Goal: Information Seeking & Learning: Learn about a topic

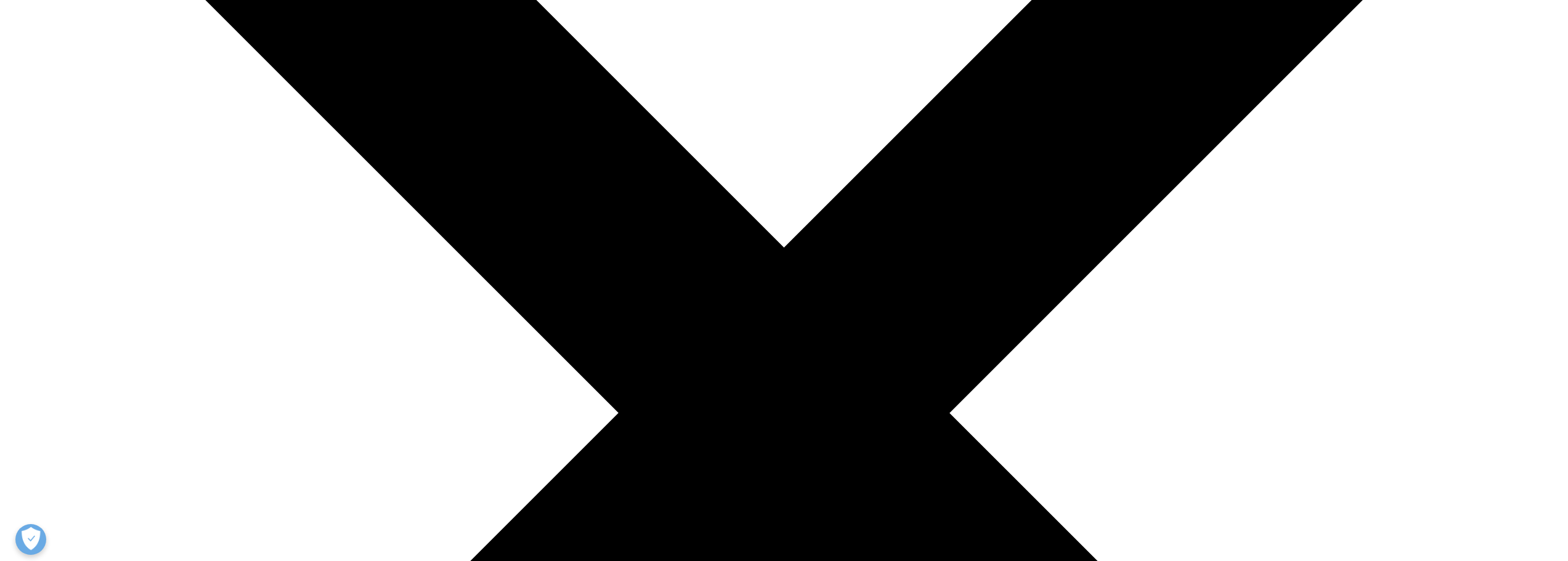
scroll to position [14, 0]
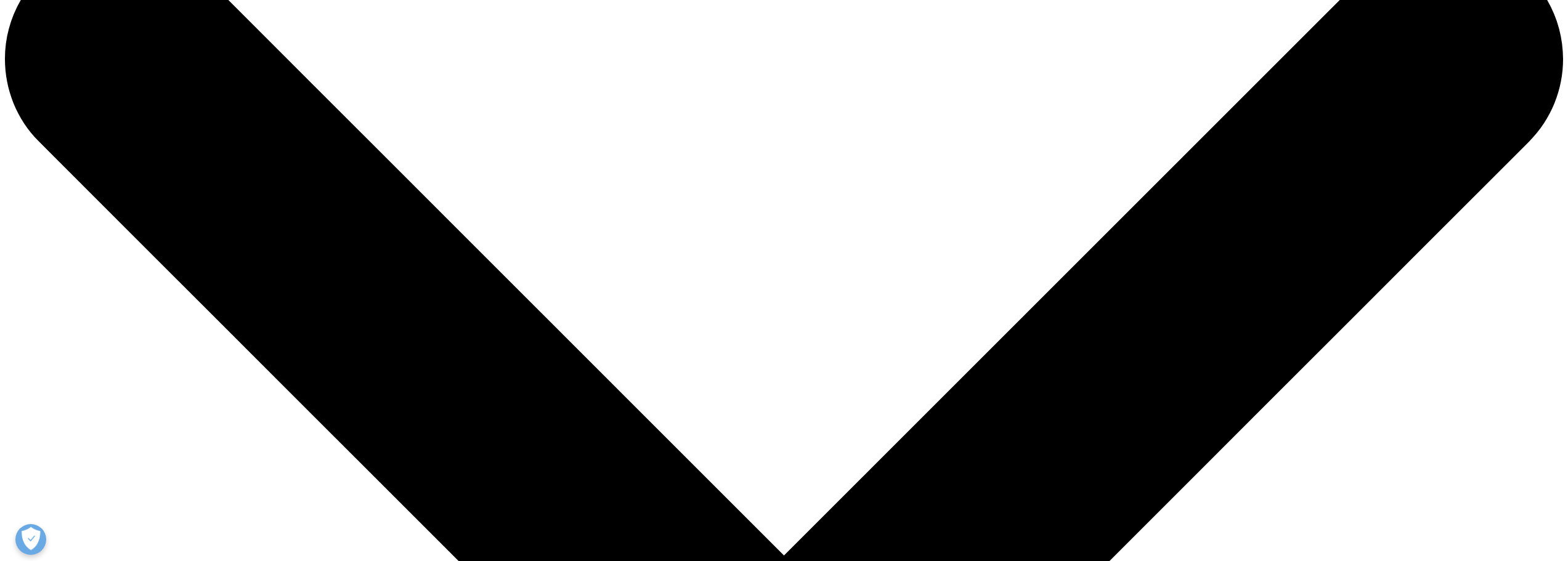
scroll to position [260, 0]
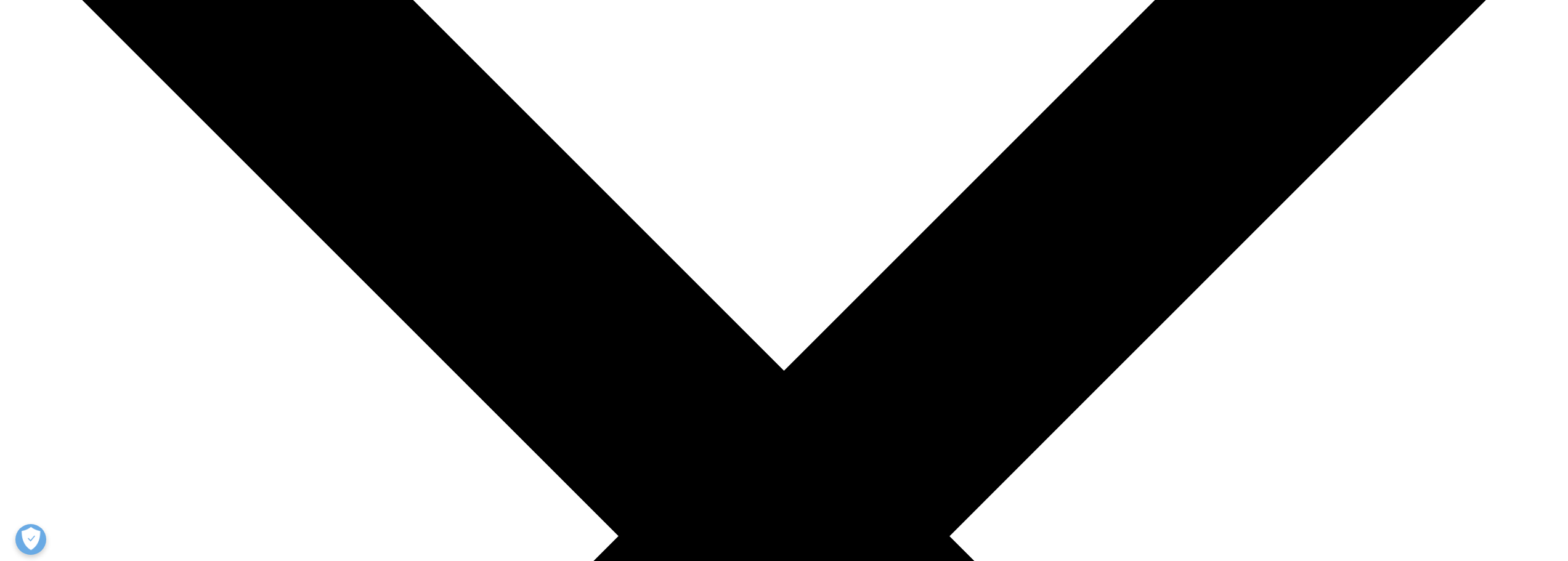
type input "FERNANDA"
type input "ORTIZ"
select select "[GEOGRAPHIC_DATA]"
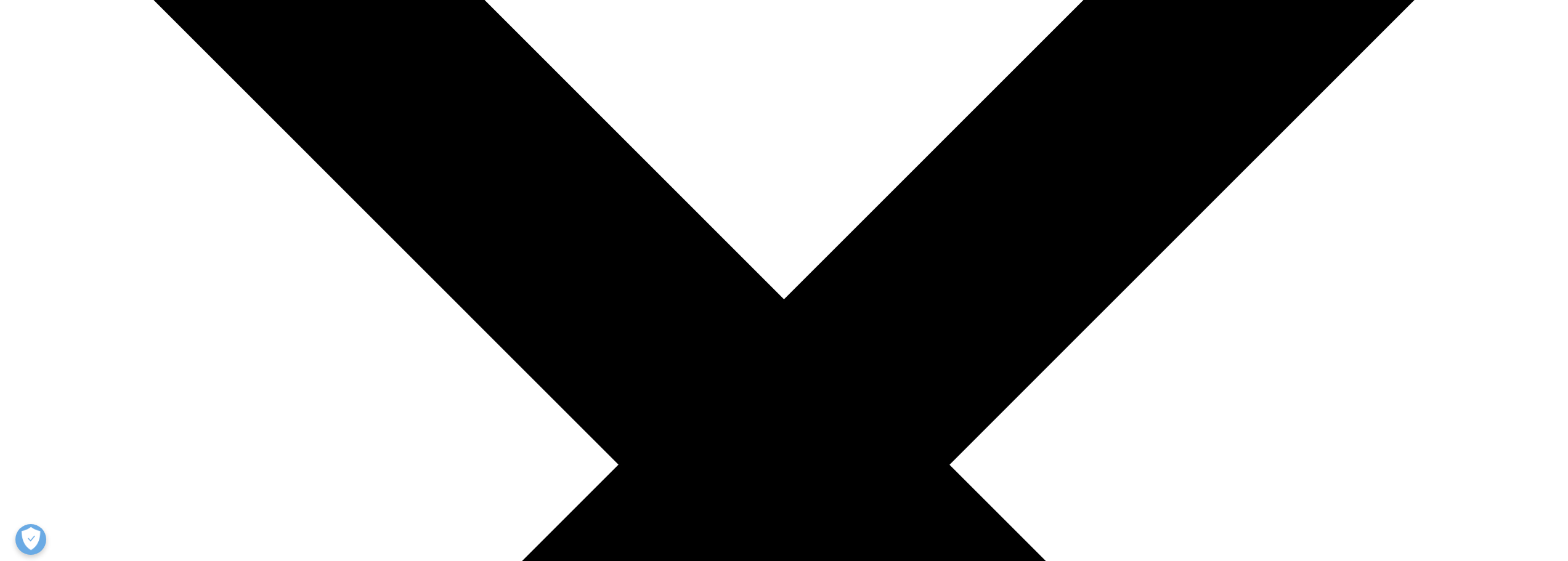
scroll to position [445, 0]
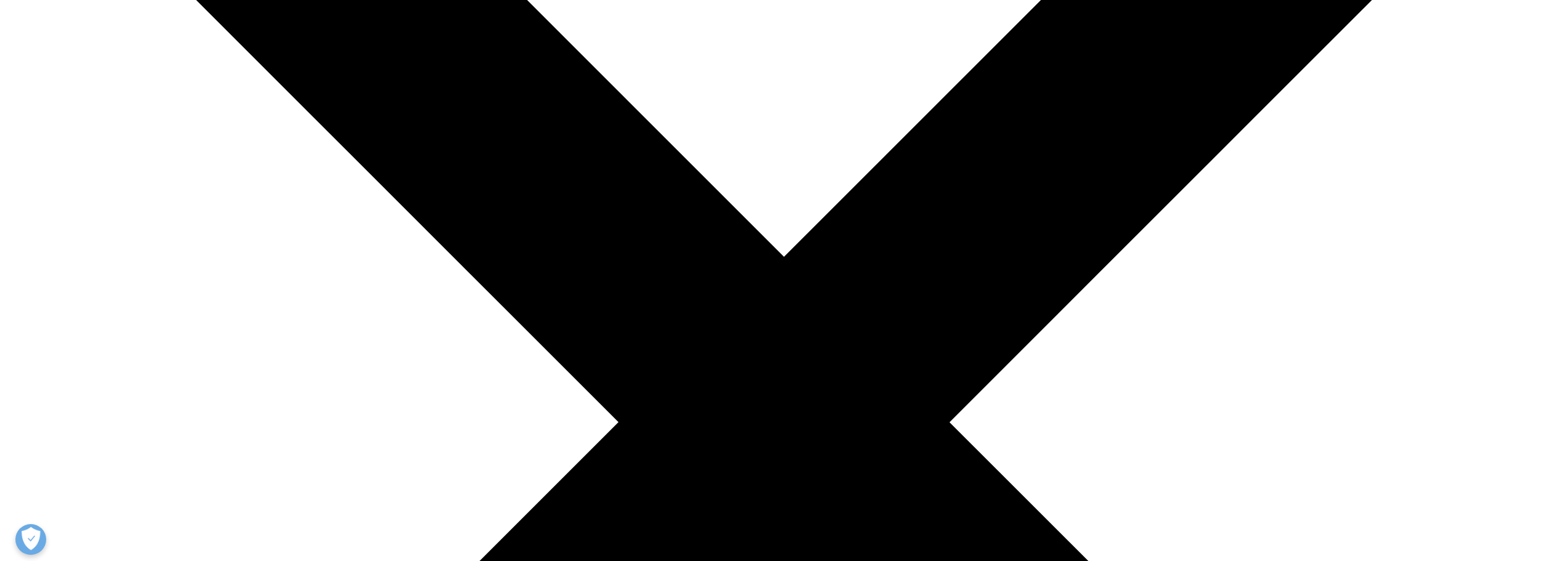
scroll to position [260, 0]
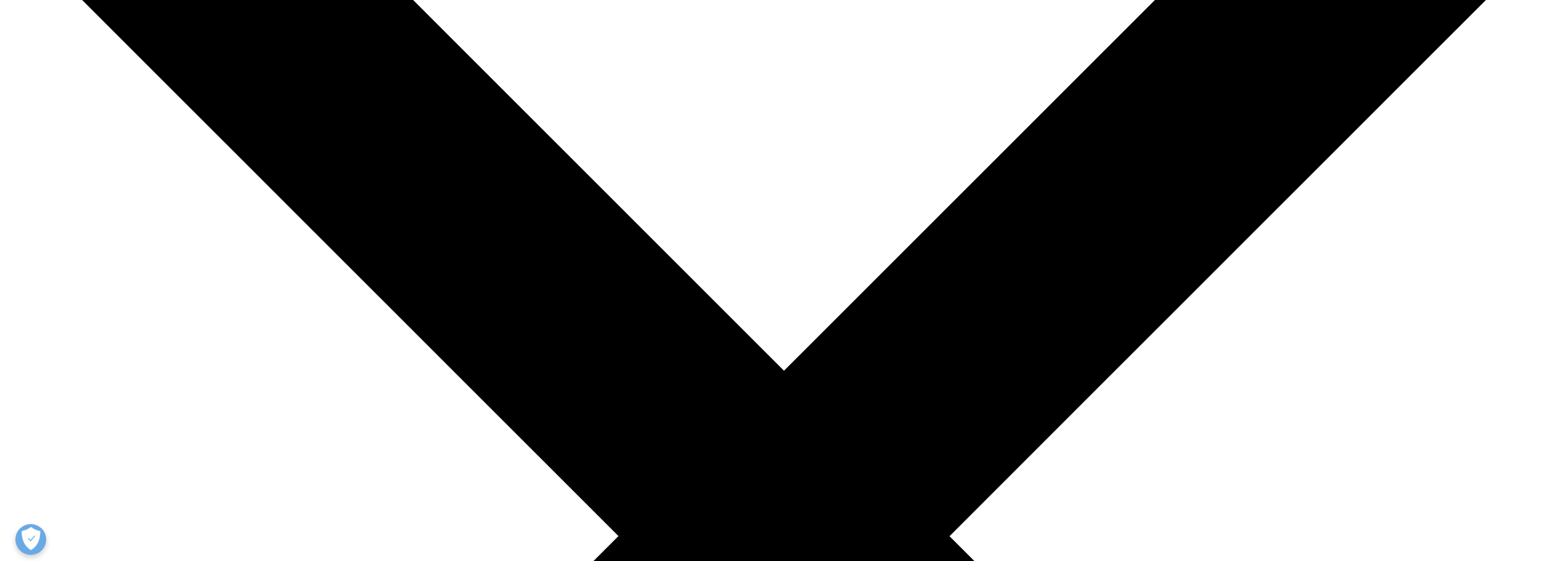
type input "feeor"
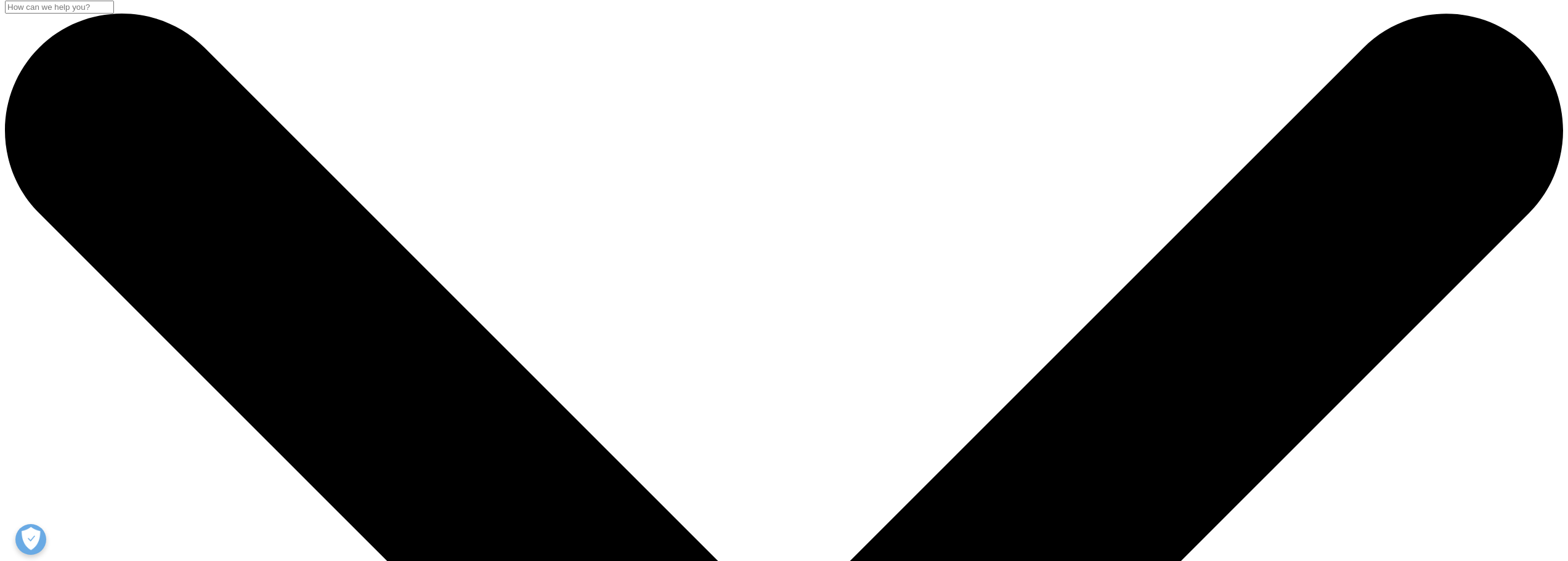
scroll to position [0, 0]
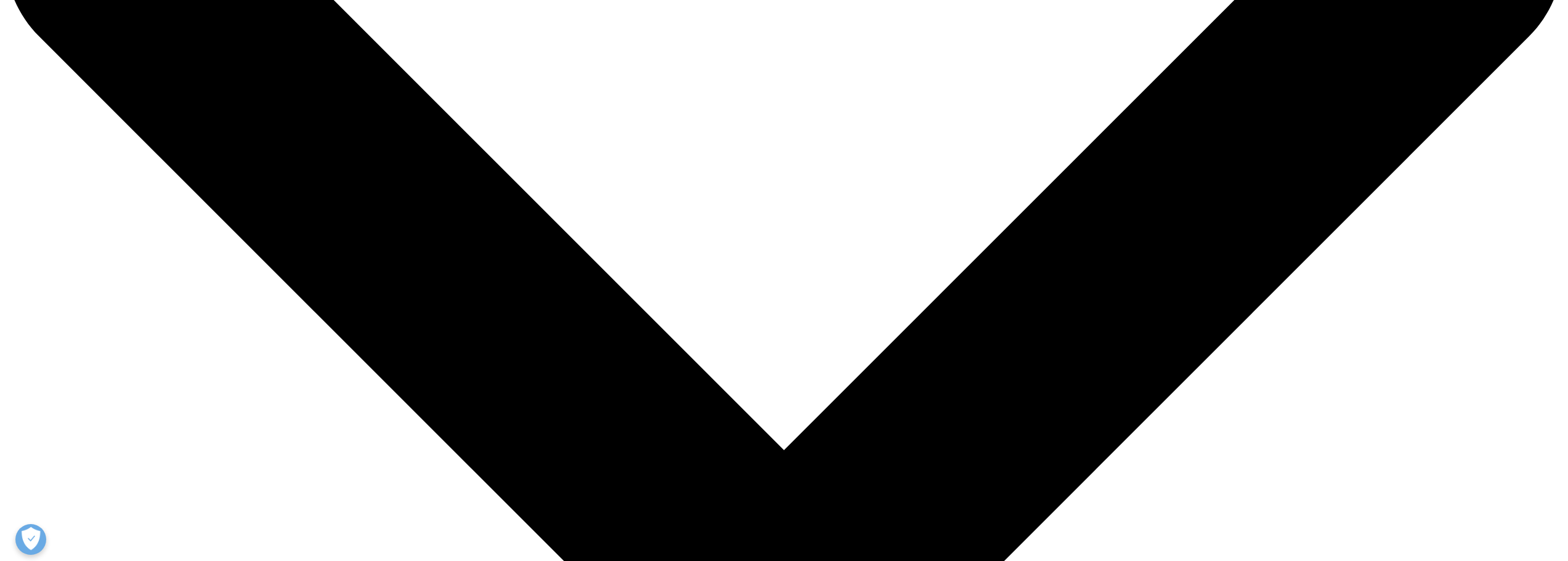
scroll to position [185, 0]
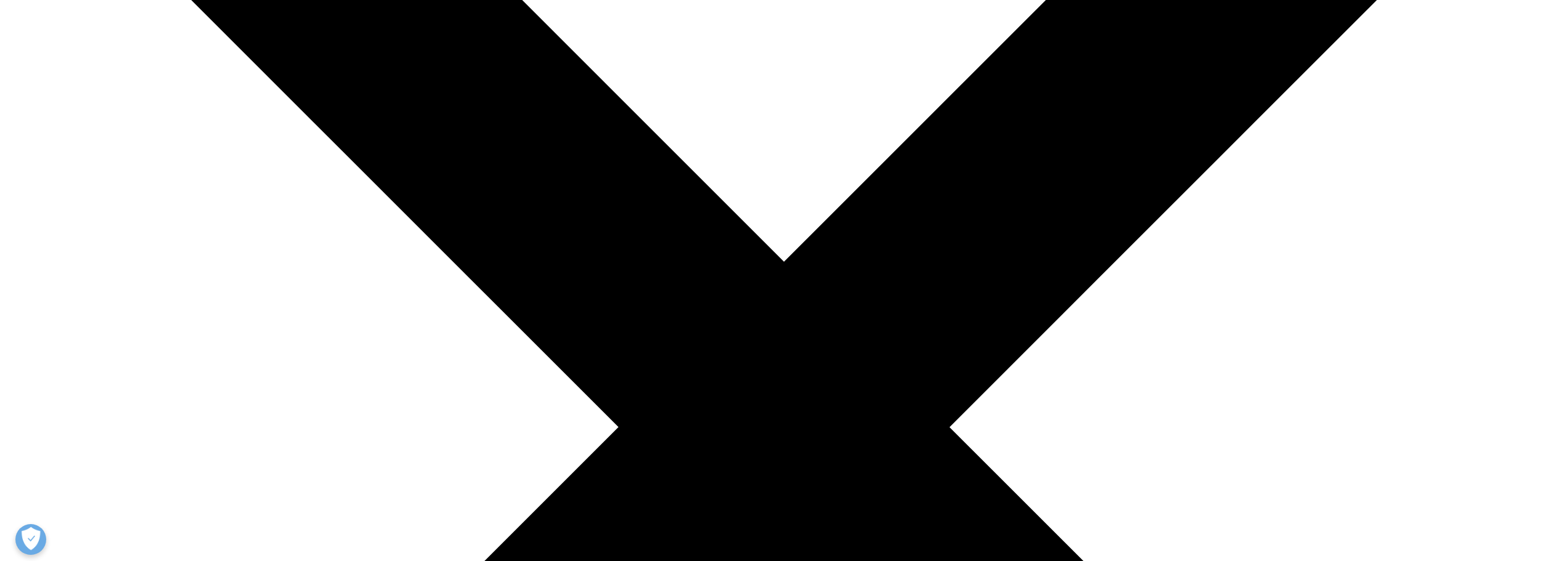
scroll to position [246, 0]
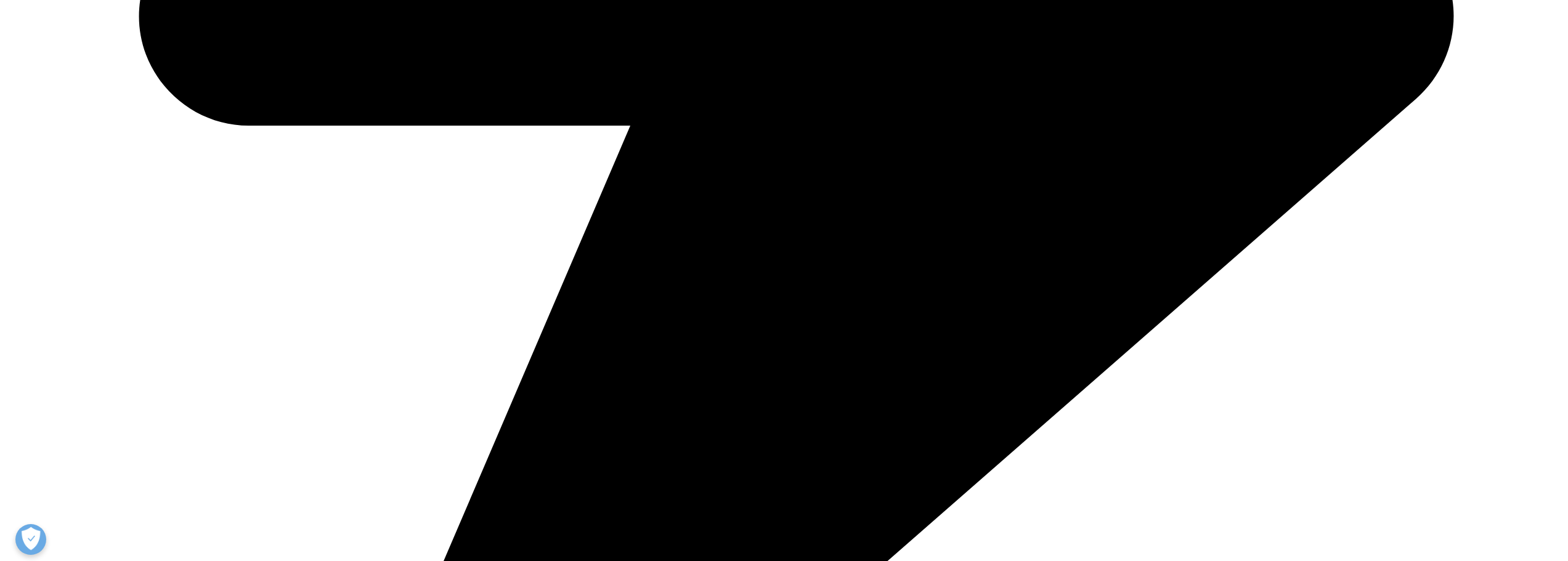
scroll to position [1191, 0]
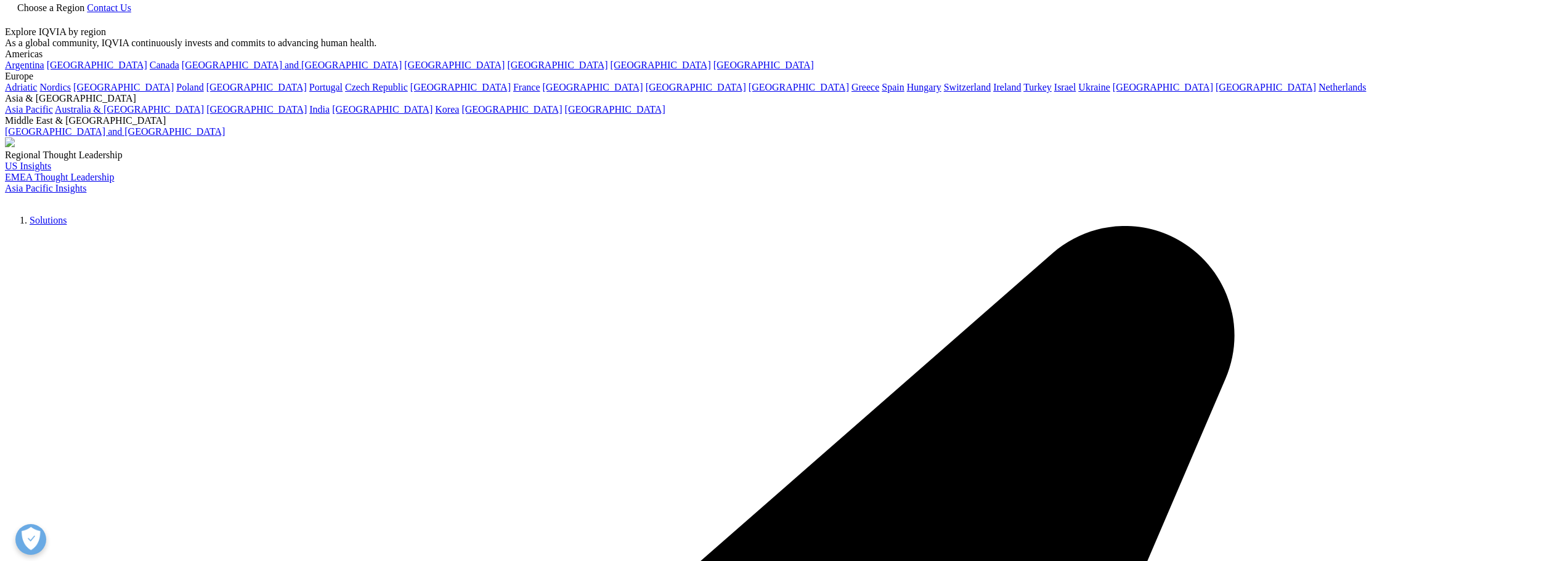
scroll to position [0, 0]
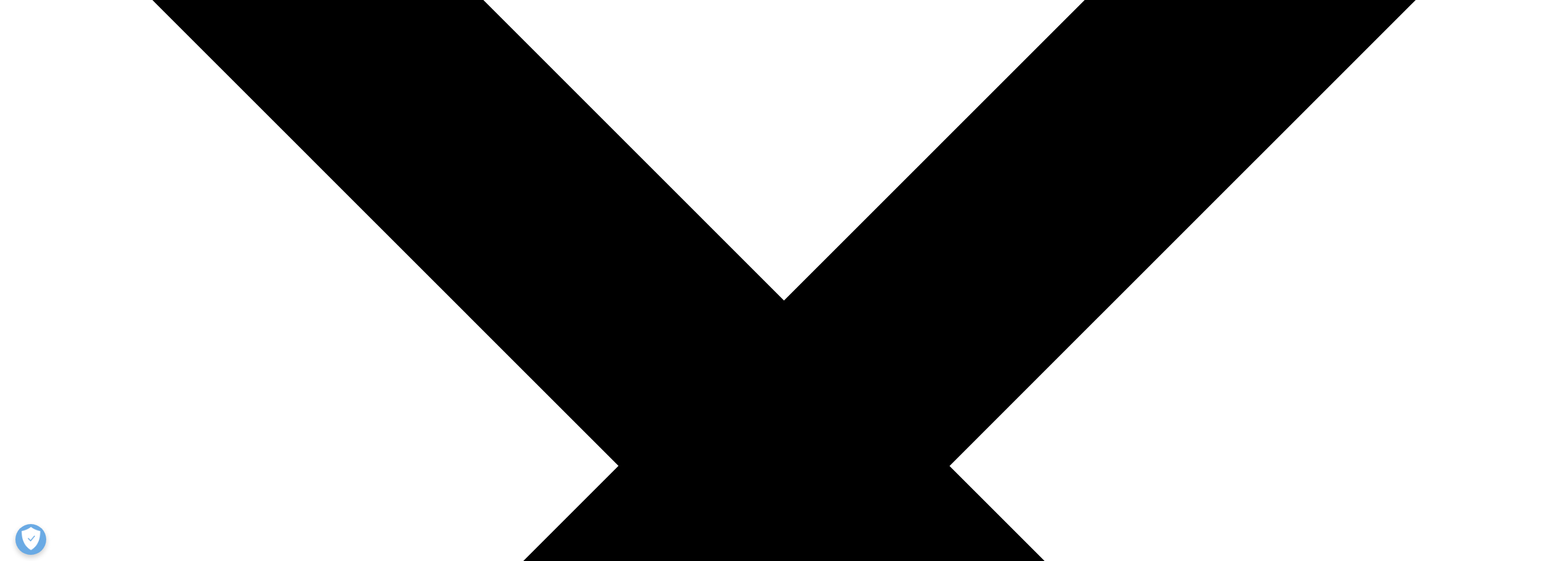
scroll to position [411, 0]
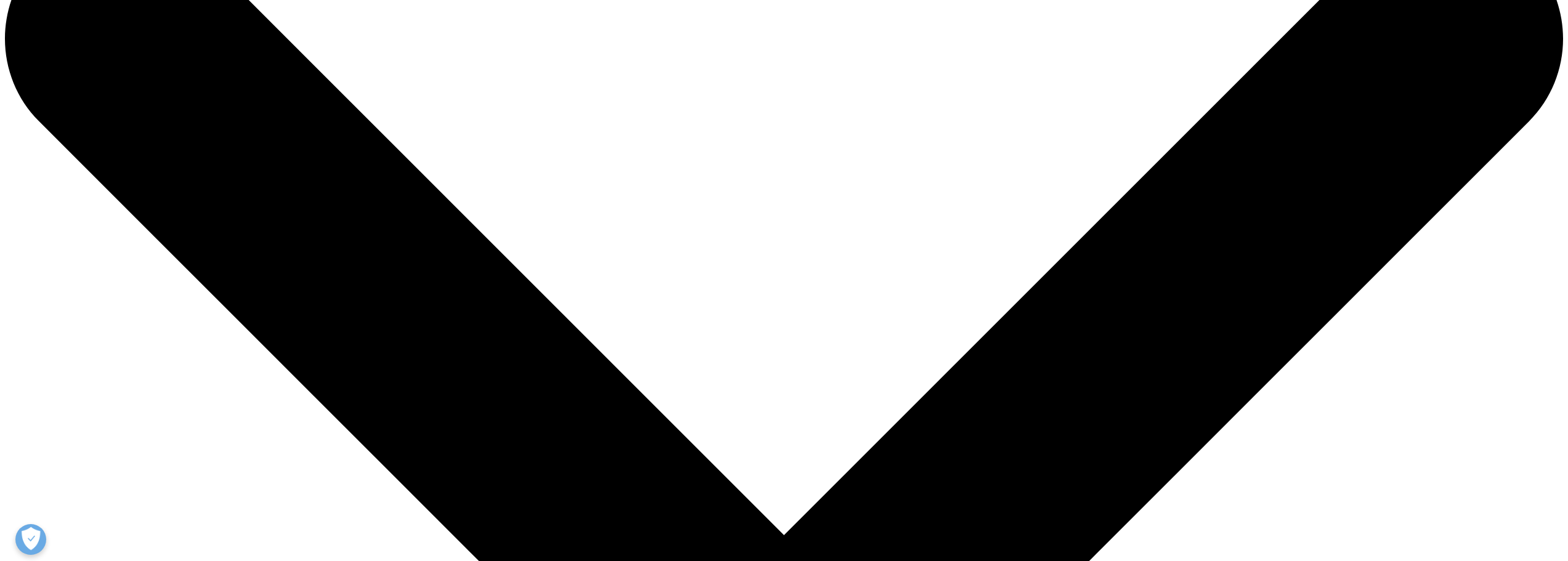
scroll to position [0, 0]
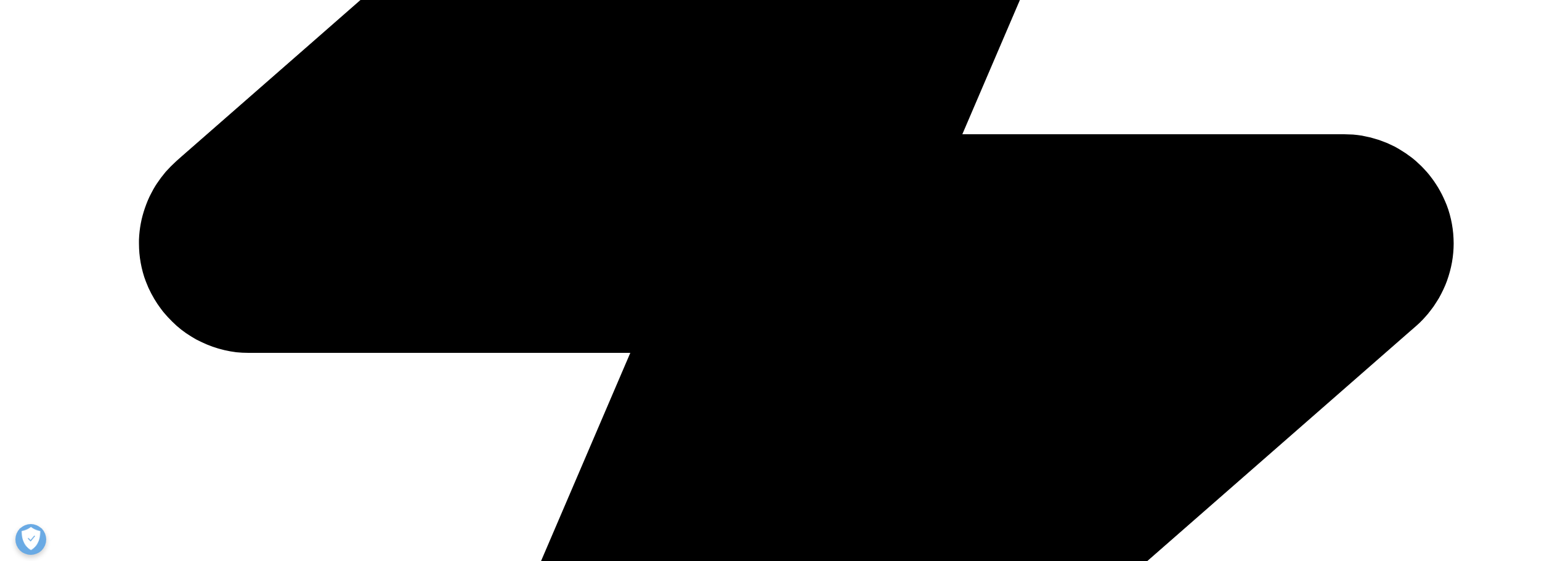
scroll to position [1191, 0]
